Goal: Task Accomplishment & Management: Manage account settings

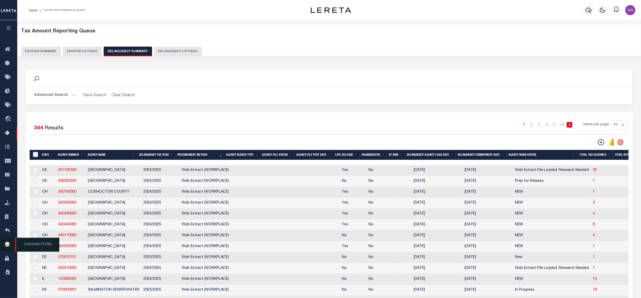
click at [30, 246] on span "Customer Profile" at bounding box center [37, 245] width 44 height 14
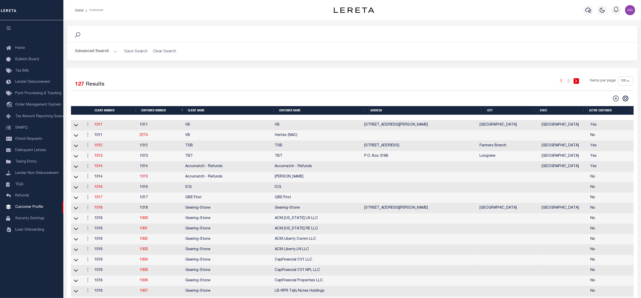
click at [103, 54] on button "Advanced Search" at bounding box center [96, 52] width 42 height 10
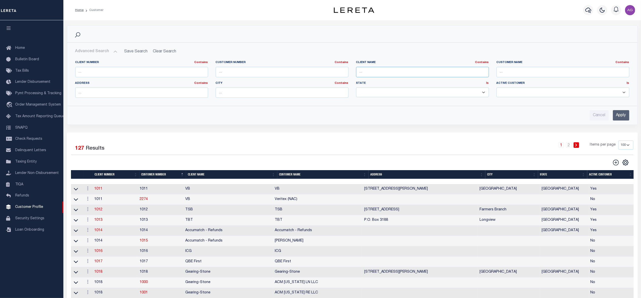
click at [381, 72] on input "text" at bounding box center [422, 72] width 133 height 10
click at [29, 223] on link "Security Settings" at bounding box center [31, 218] width 63 height 11
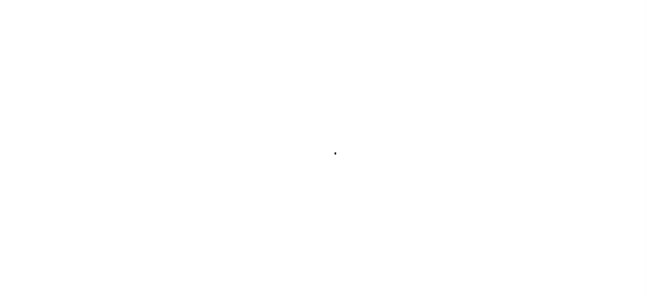
select select "100"
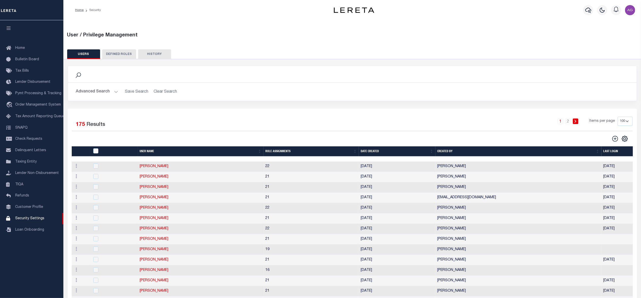
click at [121, 55] on button "DEFINED ROLES" at bounding box center [119, 54] width 34 height 10
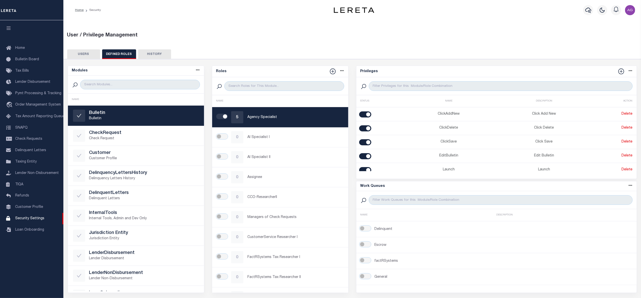
click at [89, 55] on button "USERS" at bounding box center [83, 54] width 33 height 10
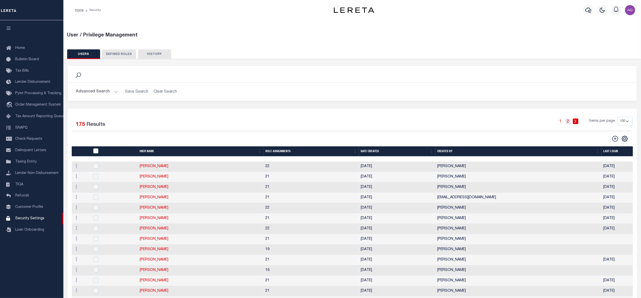
click at [570, 119] on link "2" at bounding box center [568, 122] width 6 height 6
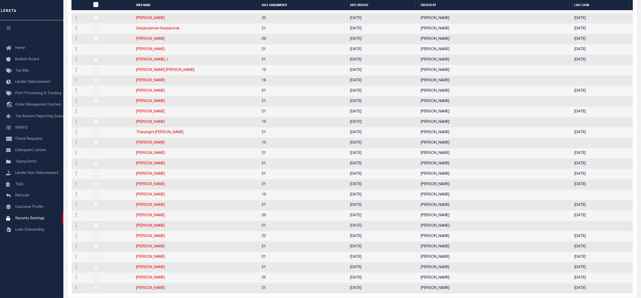
scroll to position [674, 0]
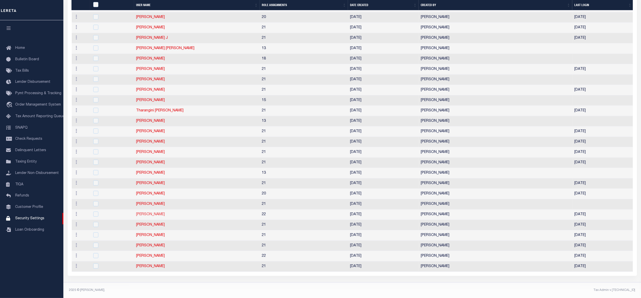
click at [161, 213] on link "[PERSON_NAME]" at bounding box center [150, 215] width 29 height 4
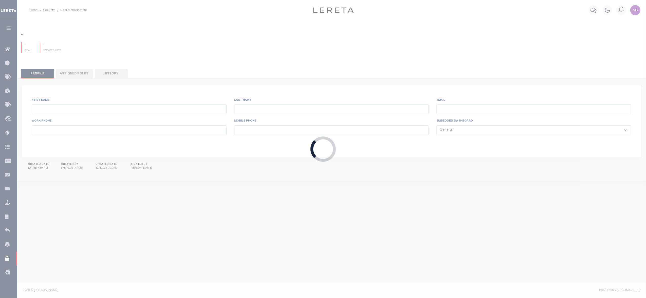
type input "Vignesh"
type input "Sudhakar"
type input "Vignesh.Sudhakar@accumatch.com"
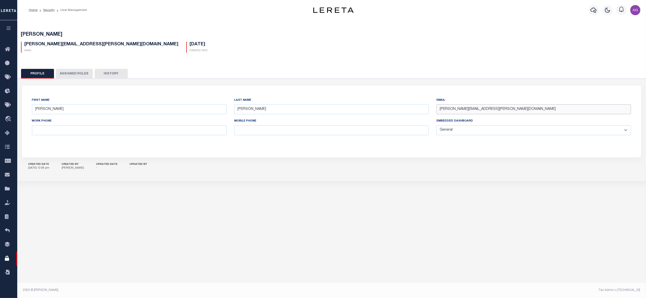
drag, startPoint x: 512, startPoint y: 107, endPoint x: 426, endPoint y: 113, distance: 85.9
click at [426, 113] on div "First Name Vignesh Last Name Sudhakar Email Vignesh.Sudhakar@accumatch.com Work…" at bounding box center [331, 122] width 607 height 48
click at [69, 77] on button "Assigned Roles" at bounding box center [74, 74] width 37 height 10
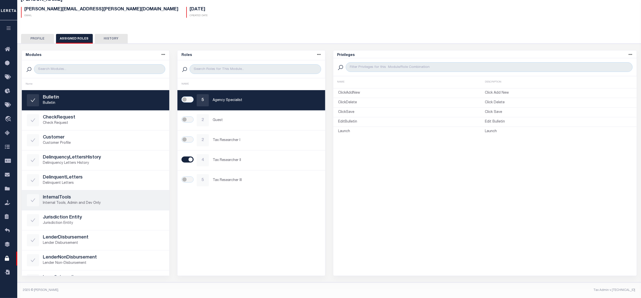
click at [104, 200] on h5 "InternalTools" at bounding box center [103, 198] width 121 height 6
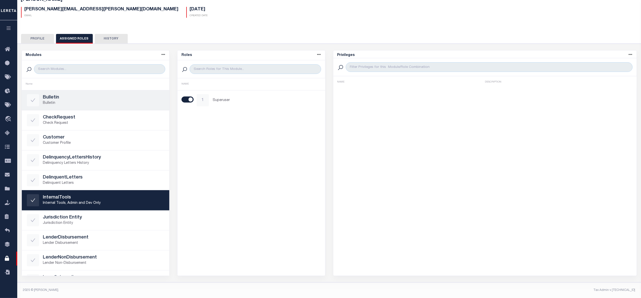
click at [89, 101] on p "Bulletin" at bounding box center [103, 103] width 121 height 5
